Goal: Information Seeking & Learning: Learn about a topic

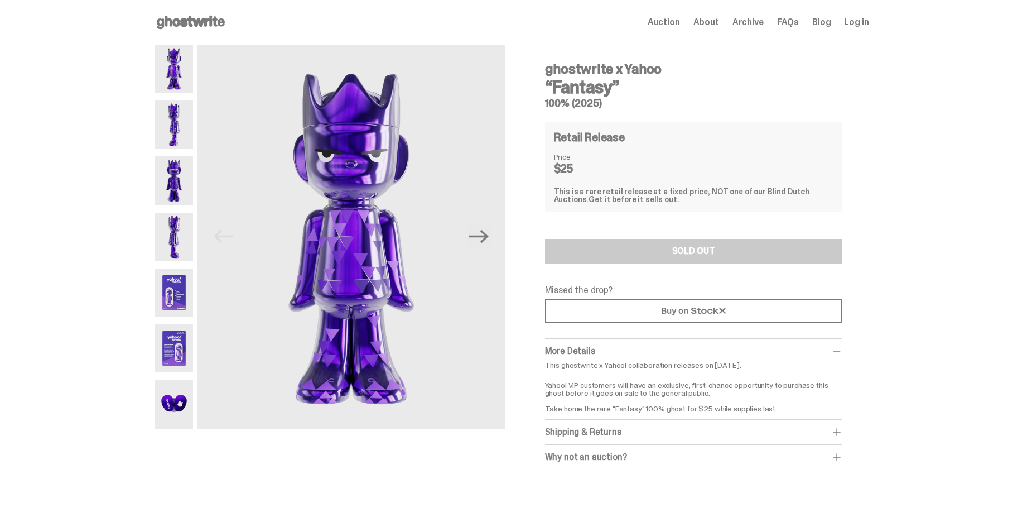
click at [179, 137] on img at bounding box center [174, 124] width 39 height 48
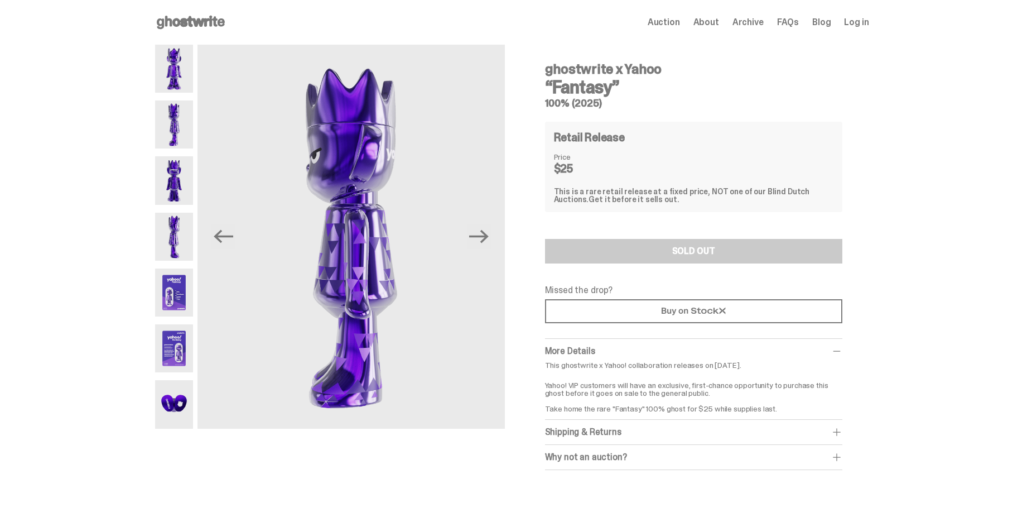
click at [175, 179] on img at bounding box center [174, 180] width 39 height 48
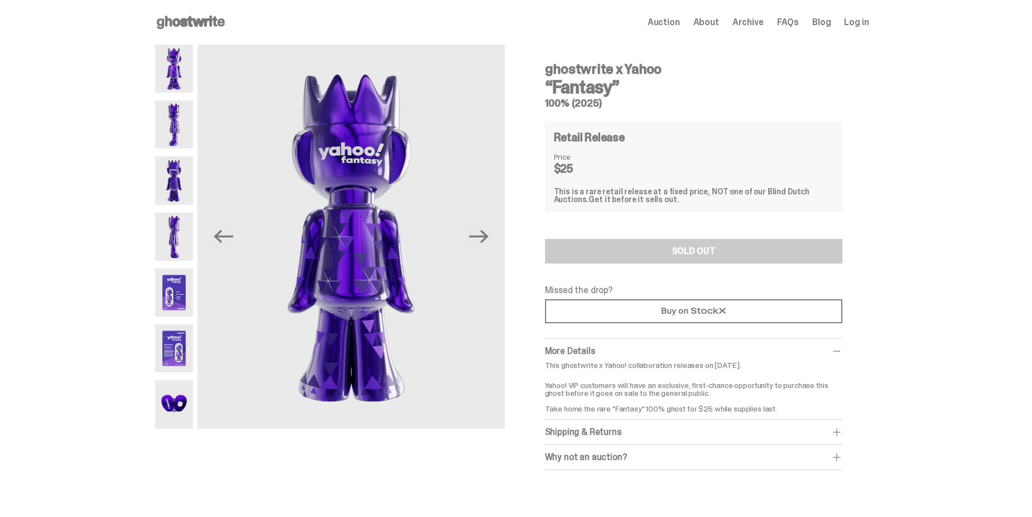
click at [187, 235] on img at bounding box center [174, 237] width 39 height 48
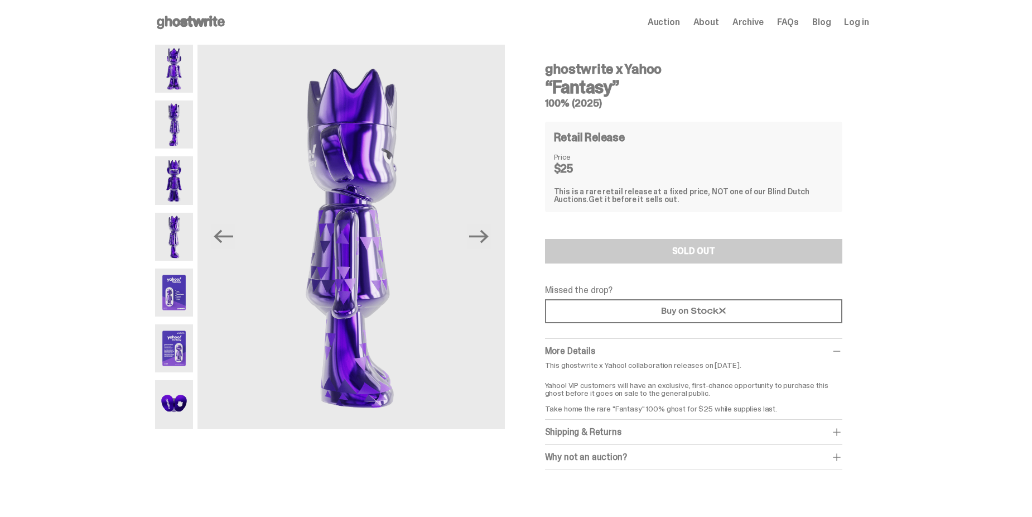
click at [186, 297] on img at bounding box center [174, 292] width 39 height 48
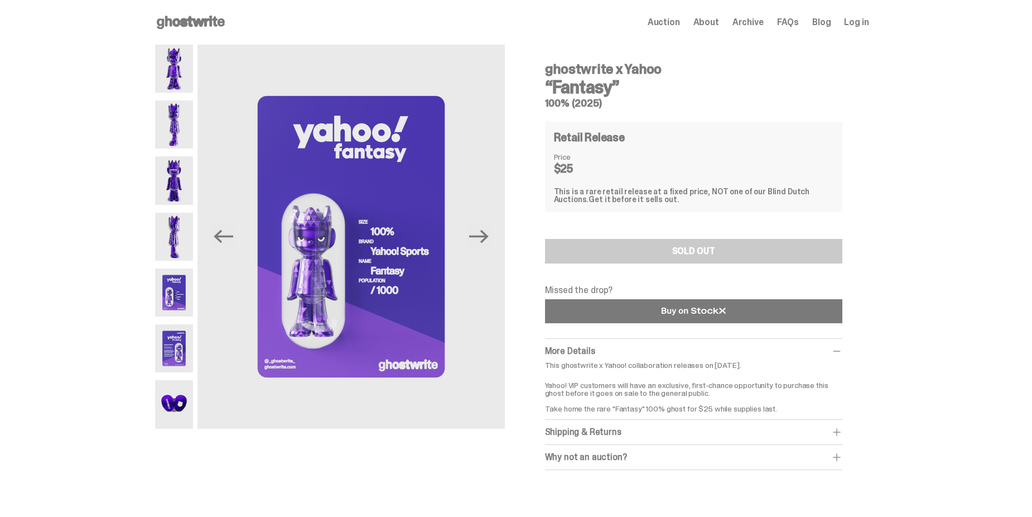
click at [619, 310] on link at bounding box center [693, 311] width 297 height 24
